Goal: Navigation & Orientation: Find specific page/section

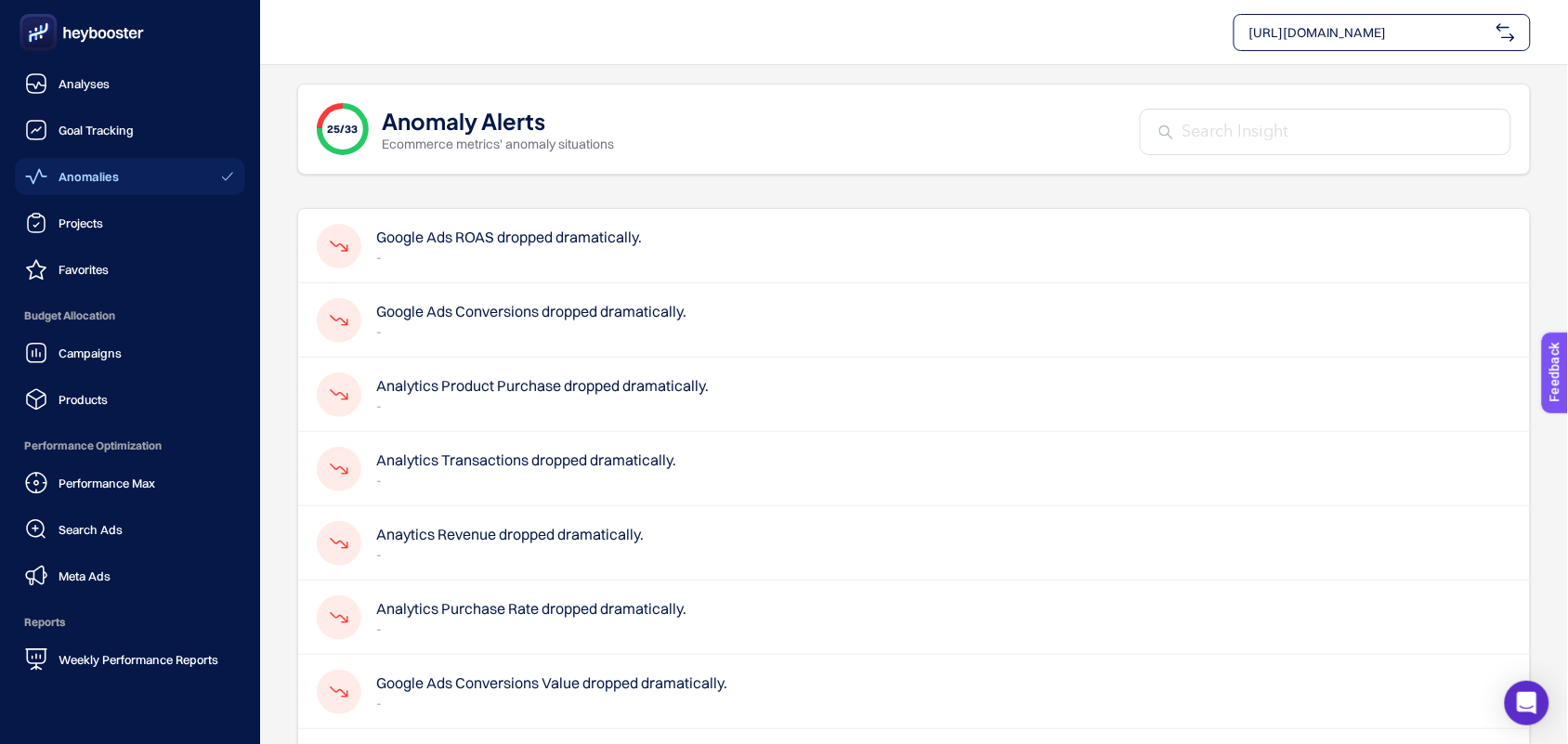
click at [85, 170] on span "Anomalies" at bounding box center [89, 177] width 61 height 15
click at [112, 81] on link "Analyses" at bounding box center [130, 83] width 230 height 37
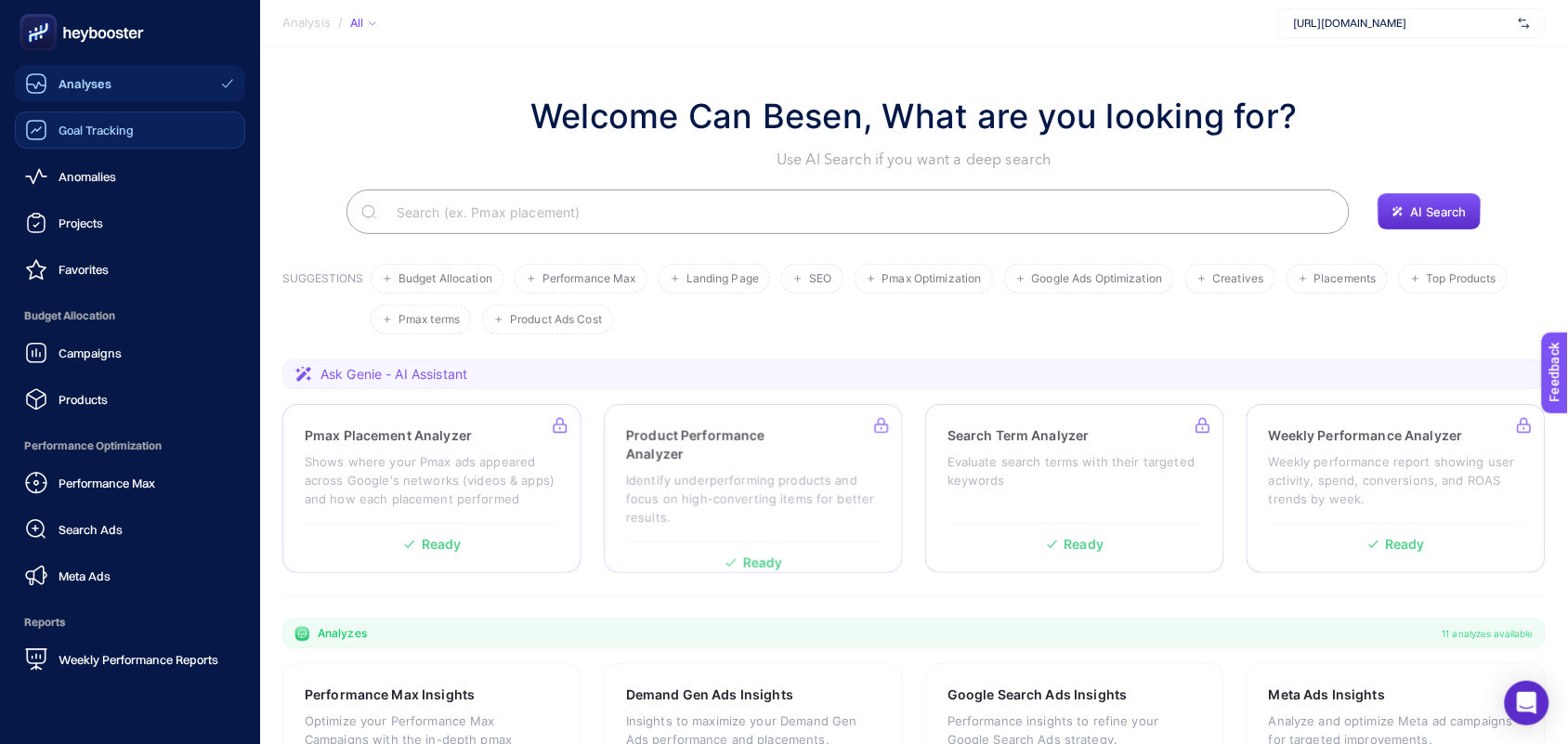
click at [67, 126] on span "Goal Tracking" at bounding box center [96, 131] width 75 height 15
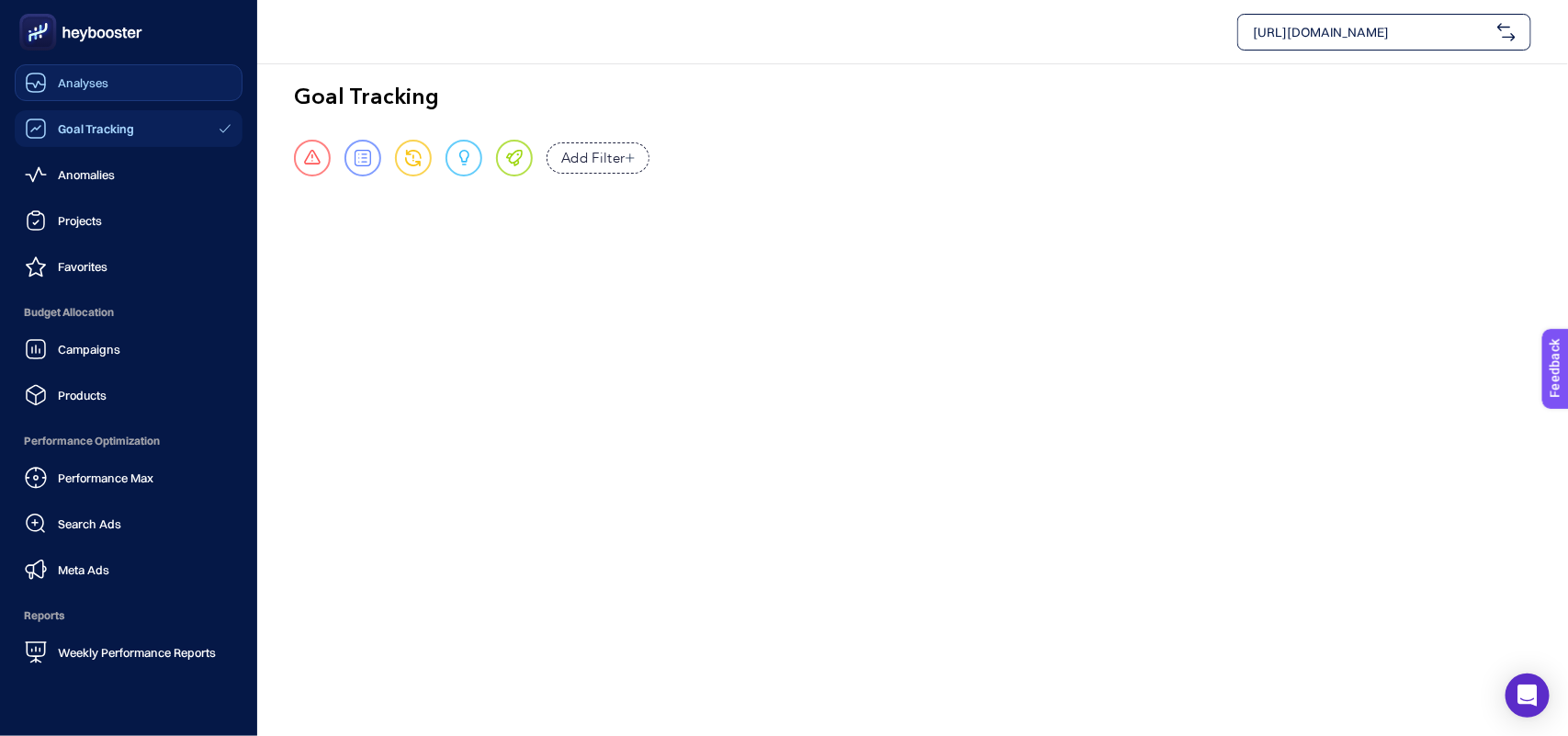
click at [67, 76] on span "Analyses" at bounding box center [83, 82] width 51 height 15
